Goal: Task Accomplishment & Management: Complete application form

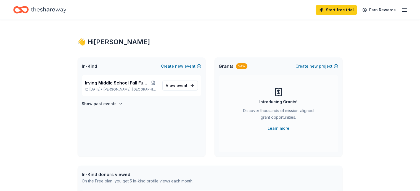
click at [66, 9] on icon "Home" at bounding box center [48, 9] width 35 height 11
click at [119, 86] on span "Irving Middle School Fall Fundraiser" at bounding box center [117, 83] width 64 height 7
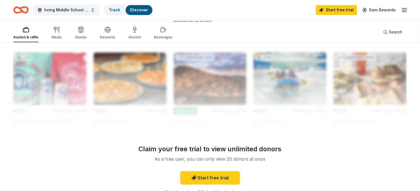
scroll to position [491, 0]
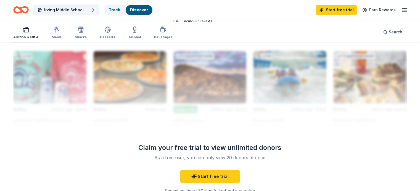
click at [280, 4] on div "Riversport OKC" at bounding box center [269, 1] width 32 height 7
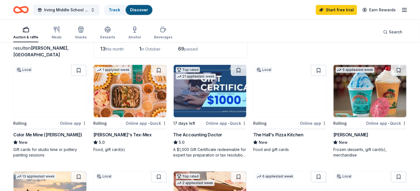
scroll to position [61, 0]
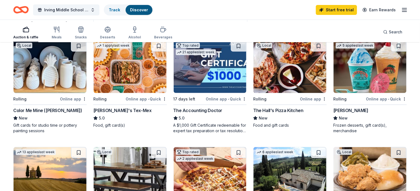
click at [138, 103] on div "Online app • Quick" at bounding box center [146, 99] width 41 height 7
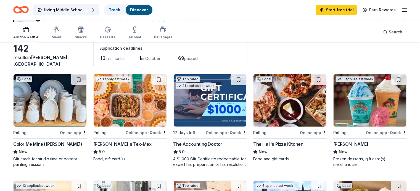
scroll to position [0, 0]
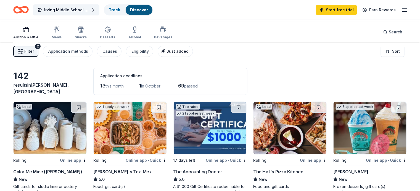
click at [189, 54] on span "Just added" at bounding box center [178, 51] width 22 height 5
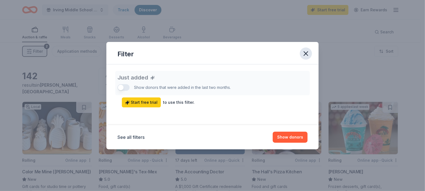
click at [310, 50] on icon "button" at bounding box center [306, 54] width 8 height 8
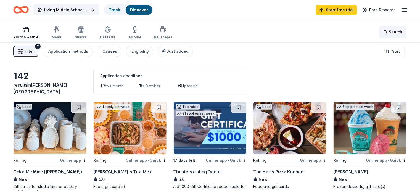
click at [384, 34] on div "Search" at bounding box center [393, 32] width 19 height 7
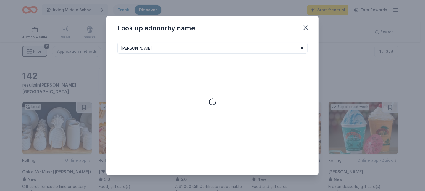
type input "kendra scott"
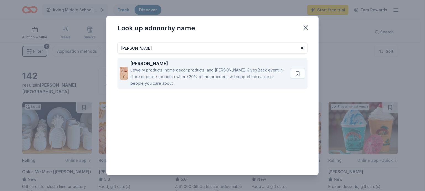
click at [287, 86] on div "Jewelry products, home decor products, and Kendra Gives Back event in-store or …" at bounding box center [208, 77] width 157 height 20
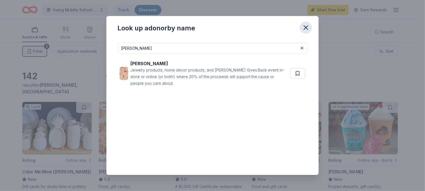
drag, startPoint x: 327, startPoint y: 30, endPoint x: 330, endPoint y: 27, distance: 3.8
click at [310, 30] on icon "button" at bounding box center [306, 28] width 8 height 8
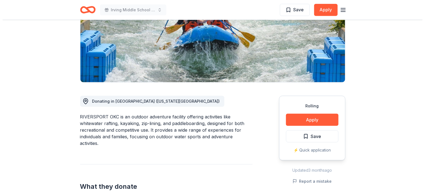
scroll to position [154, 0]
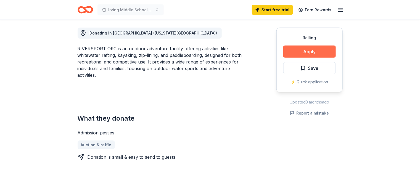
click at [299, 58] on button "Apply" at bounding box center [310, 52] width 53 height 12
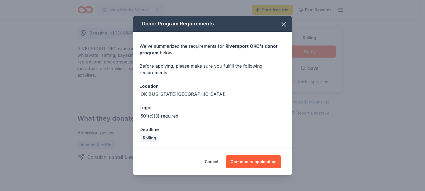
scroll to position [36, 0]
click at [277, 162] on button "Continue to application" at bounding box center [253, 161] width 55 height 13
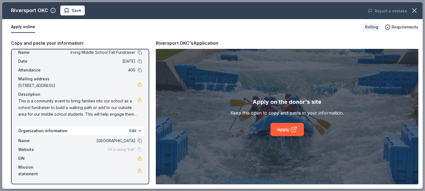
scroll to position [67, 0]
click at [133, 148] on div "Fill in using "Edit"" at bounding box center [125, 150] width 34 height 4
click at [281, 135] on link "Apply" at bounding box center [287, 129] width 33 height 13
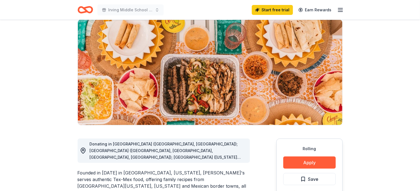
scroll to position [123, 0]
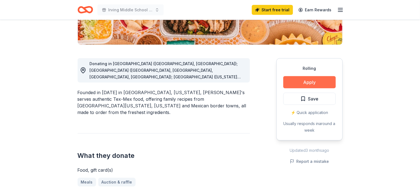
click at [307, 88] on button "Apply" at bounding box center [310, 82] width 53 height 12
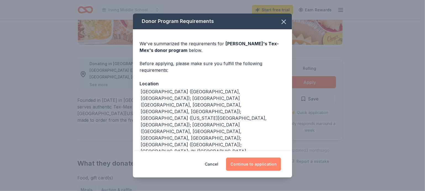
click at [268, 163] on button "Continue to application" at bounding box center [253, 164] width 55 height 13
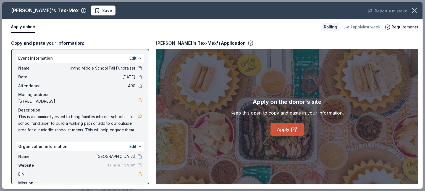
click at [289, 136] on link "Apply" at bounding box center [287, 129] width 33 height 13
click at [414, 12] on icon "button" at bounding box center [415, 11] width 8 height 8
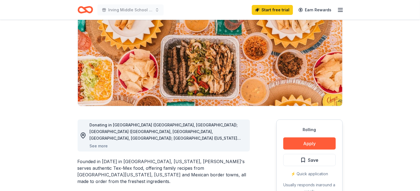
scroll to position [1, 0]
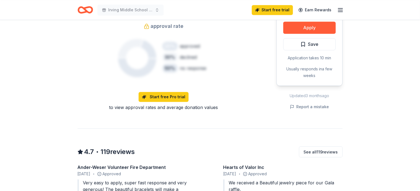
scroll to position [338, 0]
